Goal: Book appointment/travel/reservation

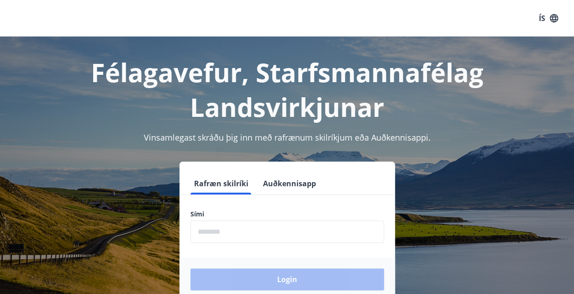
click at [258, 230] on input "phone" at bounding box center [287, 231] width 194 height 22
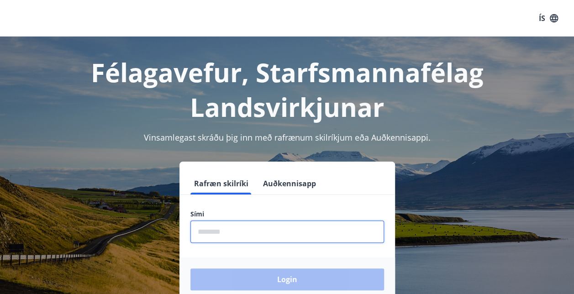
type input "********"
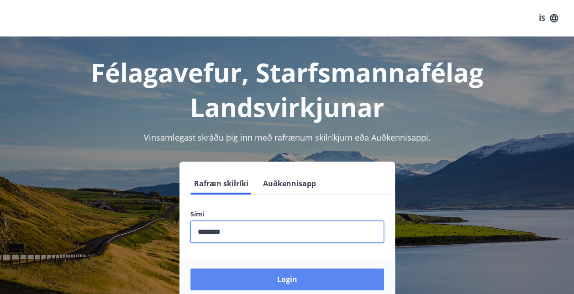
click at [297, 277] on button "Login" at bounding box center [287, 279] width 194 height 22
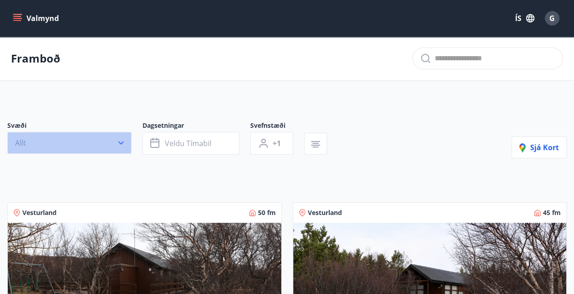
click at [112, 143] on button "Allt" at bounding box center [69, 143] width 124 height 22
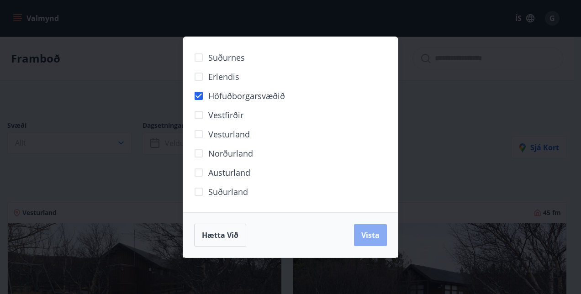
click at [369, 236] on span "Vista" at bounding box center [370, 235] width 18 height 10
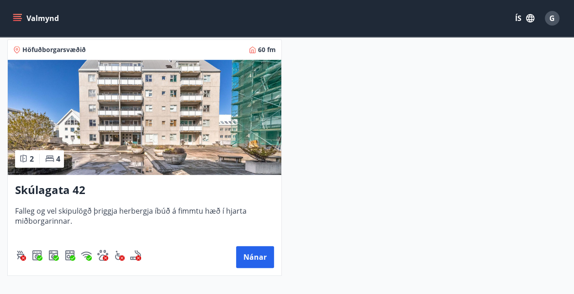
scroll to position [188, 0]
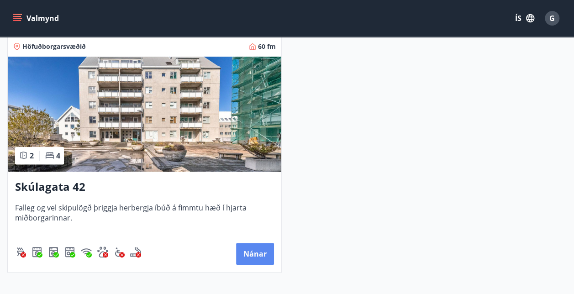
click at [249, 252] on button "Nánar" at bounding box center [255, 254] width 38 height 22
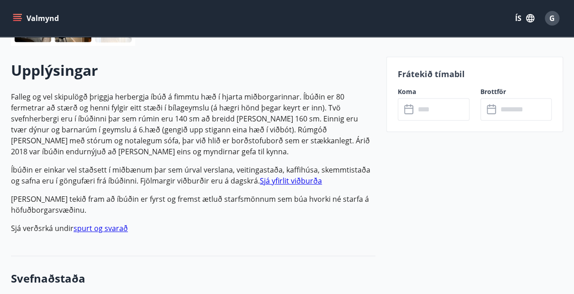
scroll to position [249, 0]
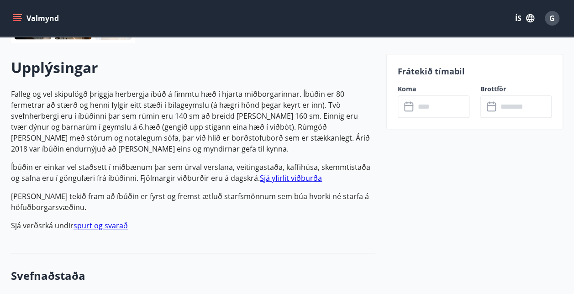
click at [444, 105] on input "text" at bounding box center [442, 106] width 54 height 22
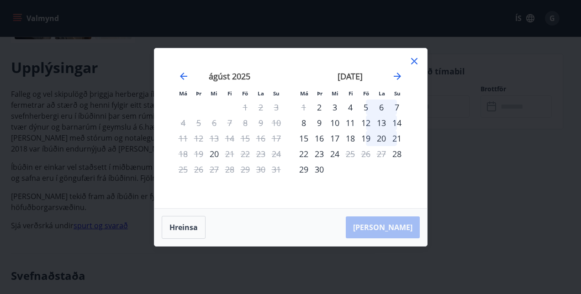
click at [383, 179] on div "[DATE] 1 2 3 4 5 6 7 8 9 10 11 12 13 14 15 16 17 18 19 20 21 22 23 24 25 26 27 …" at bounding box center [350, 134] width 121 height 150
click at [410, 59] on icon at bounding box center [414, 61] width 11 height 11
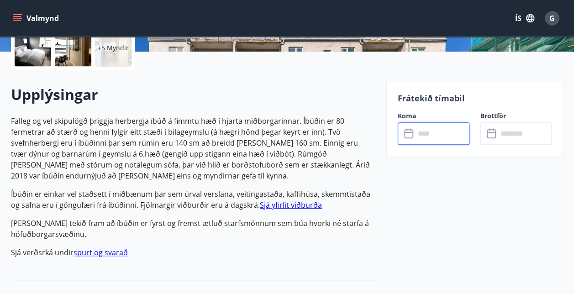
scroll to position [222, 0]
click at [15, 17] on icon "menu" at bounding box center [17, 18] width 9 height 9
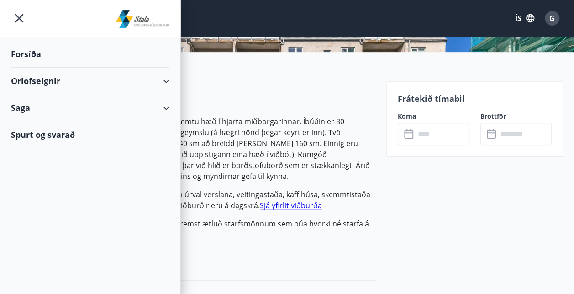
click at [132, 82] on div "Orlofseignir" at bounding box center [90, 81] width 158 height 27
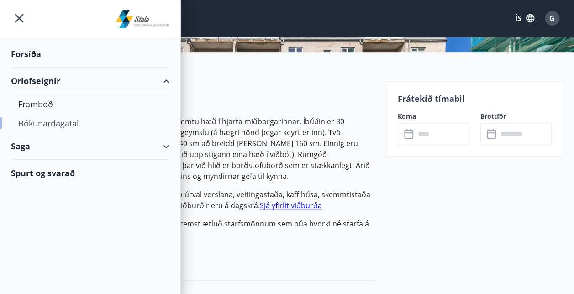
click at [41, 124] on div "Bókunardagatal" at bounding box center [90, 123] width 144 height 19
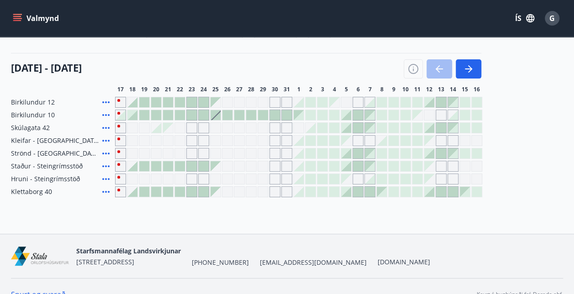
scroll to position [110, 0]
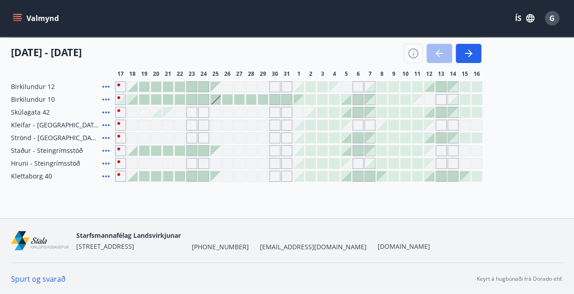
click at [107, 111] on icon at bounding box center [105, 112] width 11 height 11
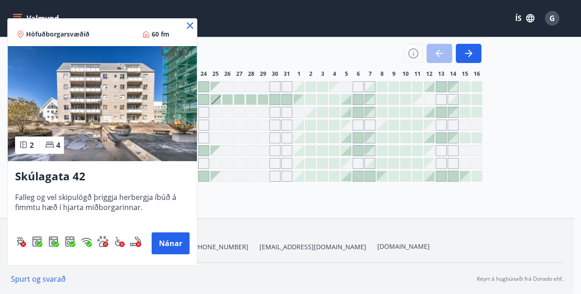
click at [190, 25] on icon at bounding box center [189, 25] width 11 height 11
